Goal: Check status: Check status

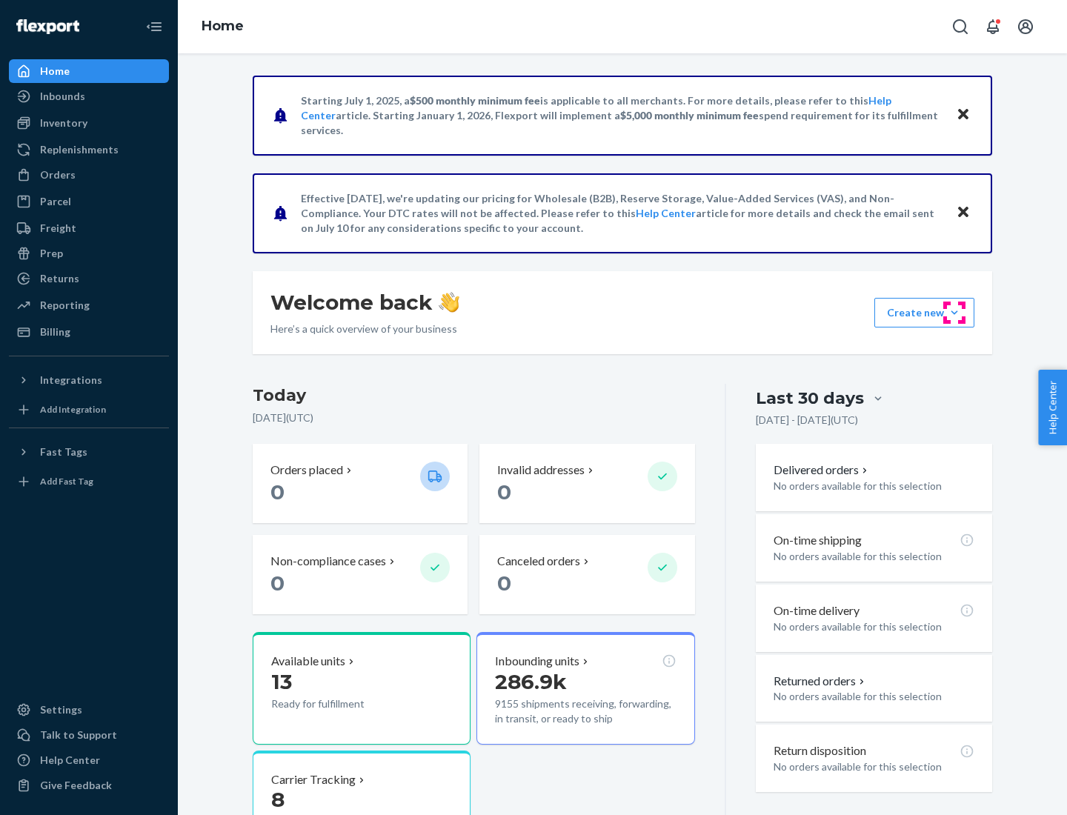
click at [954, 313] on button "Create new Create new inbound Create new order Create new product" at bounding box center [924, 313] width 100 height 30
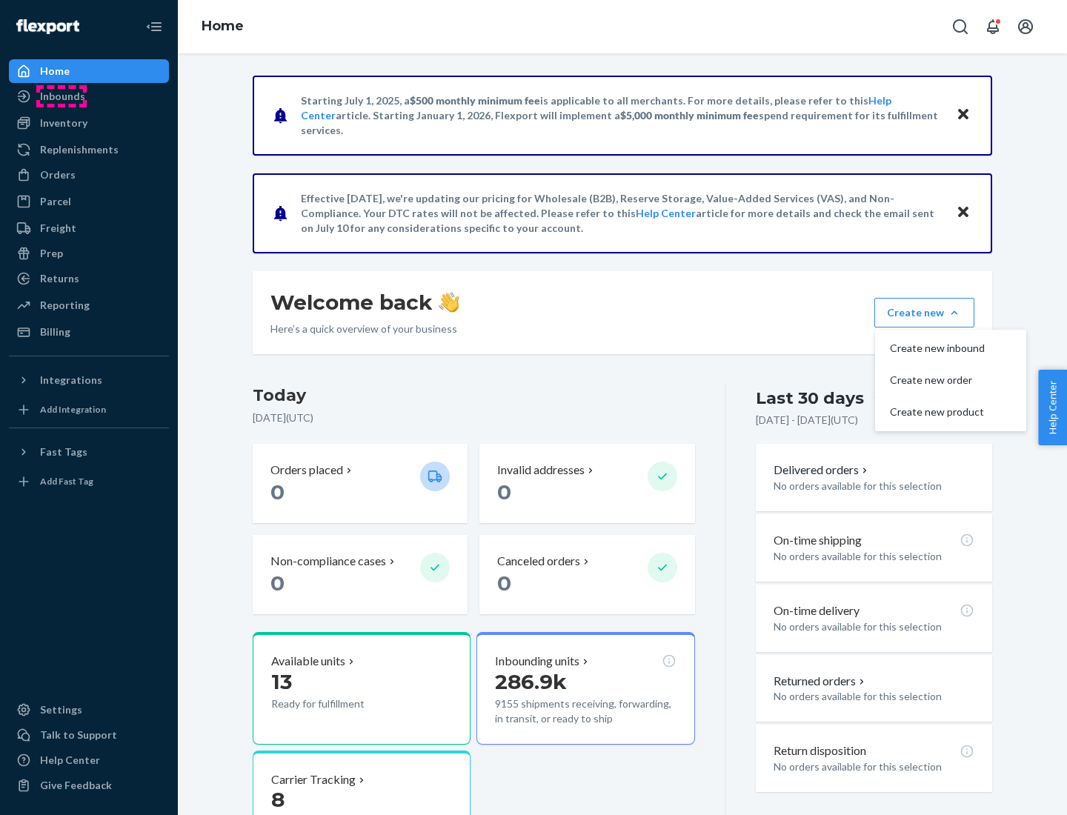
click at [62, 96] on div "Inbounds" at bounding box center [62, 96] width 45 height 15
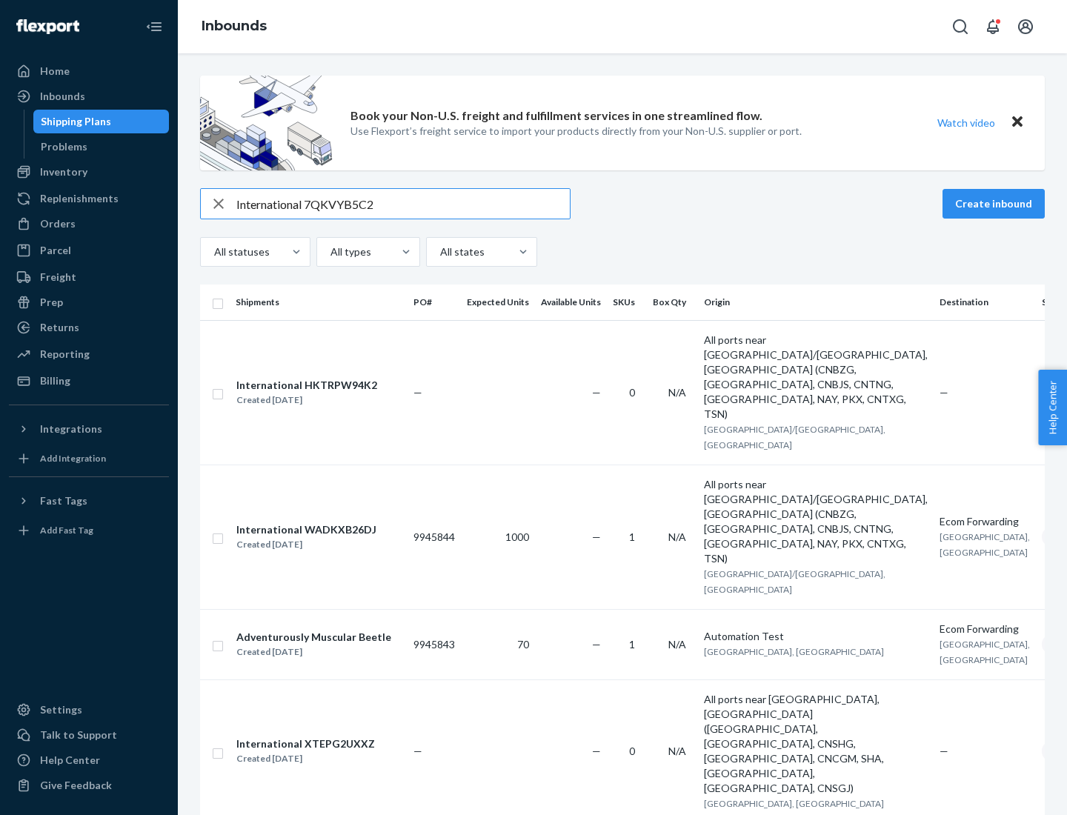
type input "International 7QKVYB5C29"
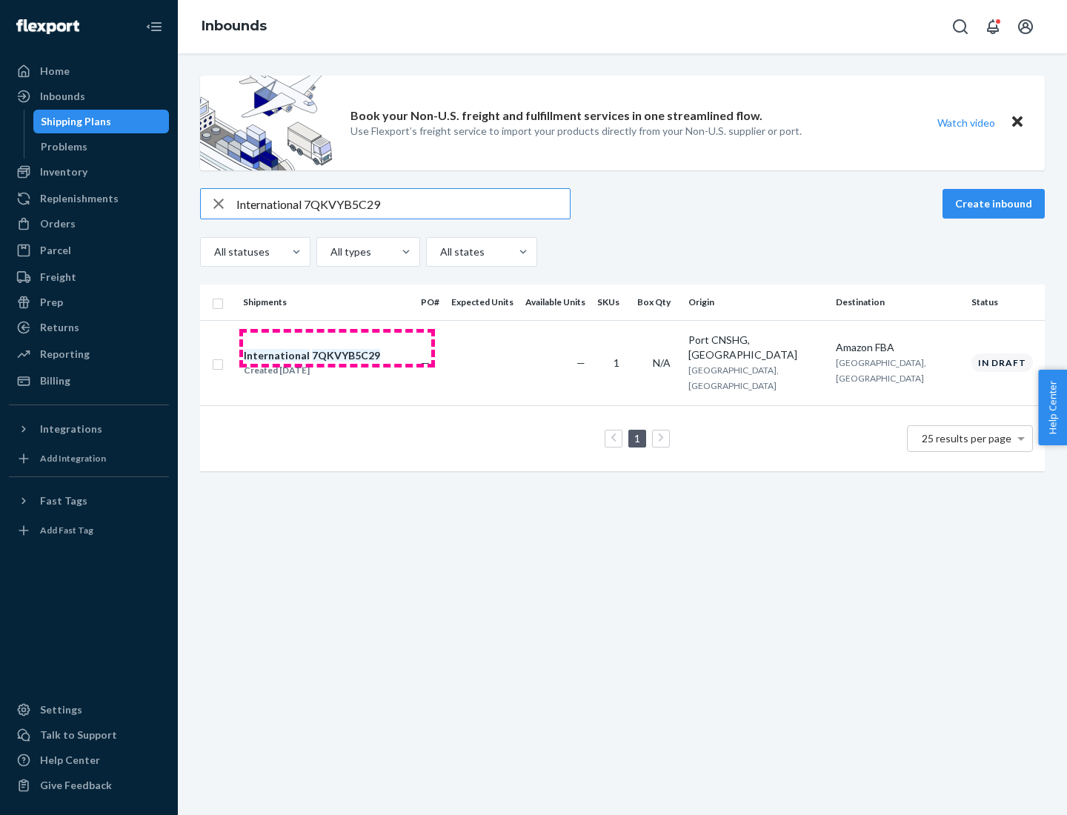
click at [337, 363] on div "Created [DATE]" at bounding box center [312, 370] width 136 height 15
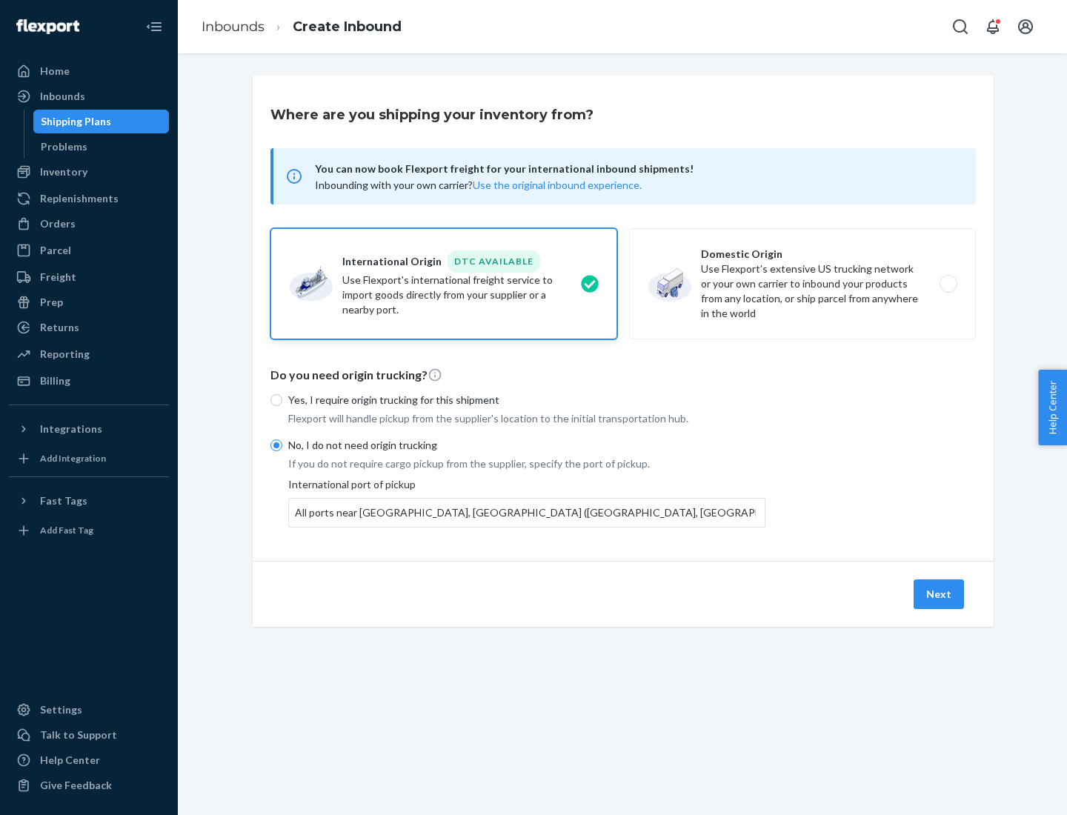
click at [940, 594] on button "Next" at bounding box center [939, 594] width 50 height 30
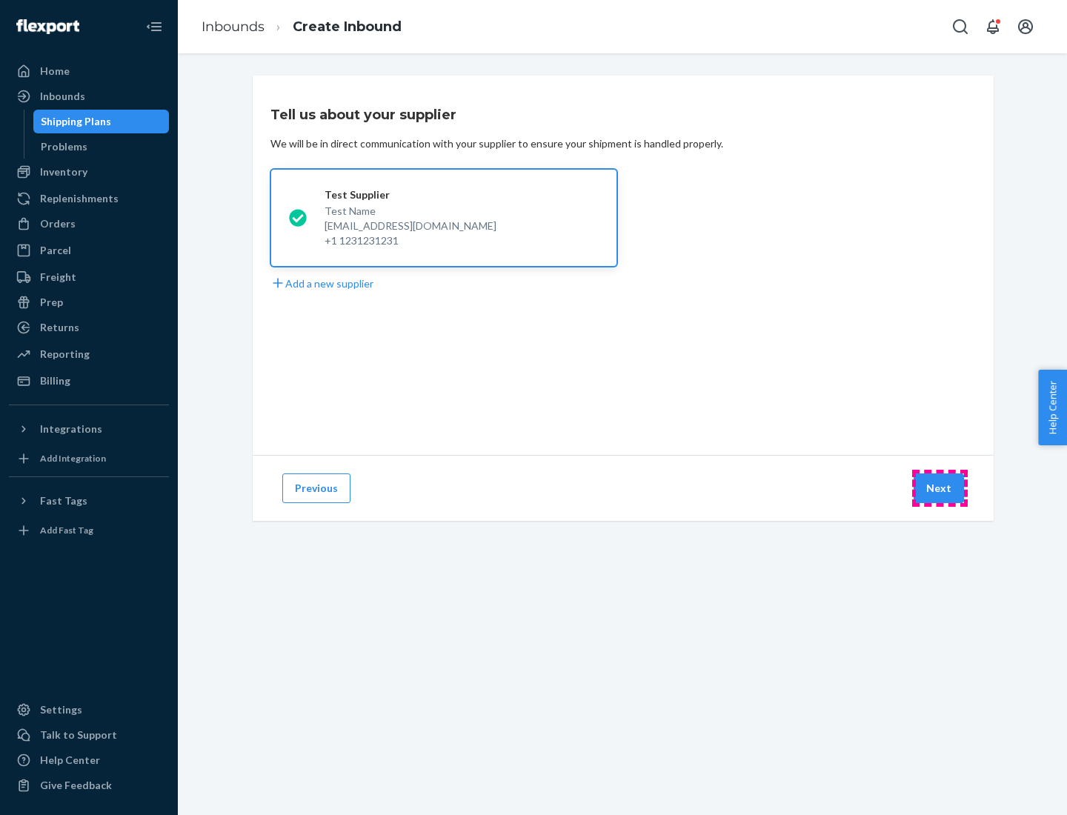
click at [940, 488] on button "Next" at bounding box center [939, 489] width 50 height 30
